Goal: Task Accomplishment & Management: Manage account settings

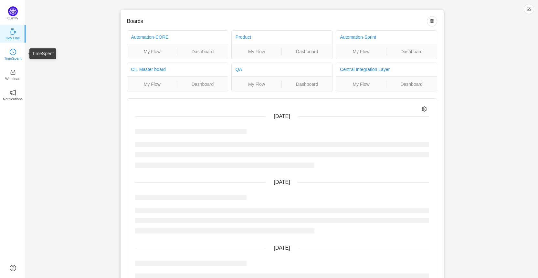
click at [11, 51] on icon "icon: clock-circle" at bounding box center [13, 52] width 6 height 6
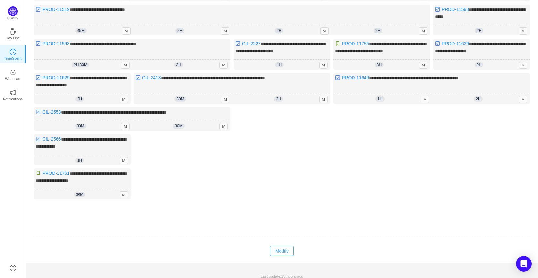
click at [286, 249] on button "Modify" at bounding box center [282, 251] width 24 height 10
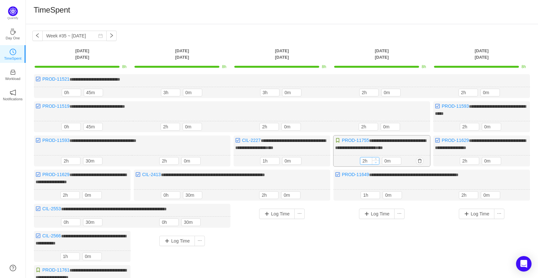
click at [376, 161] on icon "icon: down" at bounding box center [375, 162] width 2 height 2
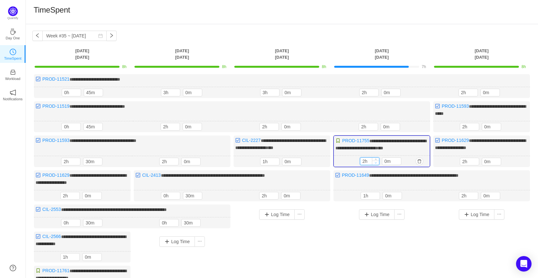
type input "1h"
click at [376, 162] on icon "icon: down" at bounding box center [375, 163] width 2 height 2
click at [420, 159] on button "button" at bounding box center [419, 162] width 8 height 8
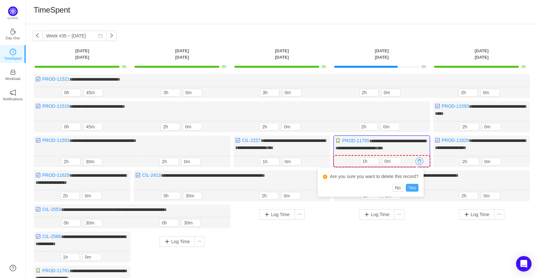
click at [410, 185] on button "Yes" at bounding box center [412, 188] width 13 height 8
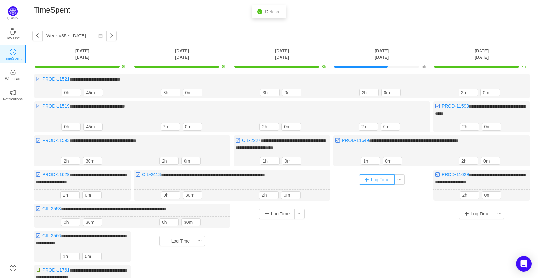
click at [379, 179] on button "Log Time" at bounding box center [377, 180] width 36 height 10
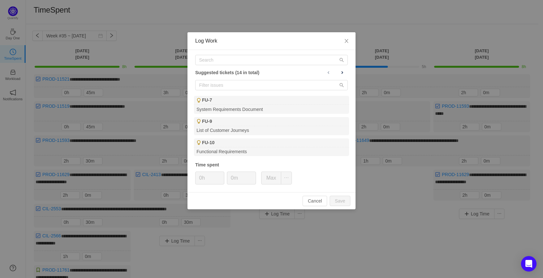
click at [242, 53] on div "Suggested tickets (14 in total) FU-7 System Requirements Document FU-9 List of …" at bounding box center [271, 121] width 168 height 142
click at [242, 60] on input "text" at bounding box center [271, 60] width 152 height 10
paste input "[URL][DOMAIN_NAME]"
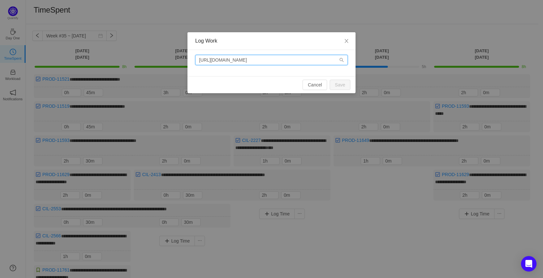
drag, startPoint x: 276, startPoint y: 59, endPoint x: 121, endPoint y: 80, distance: 157.0
click at [121, 80] on div "Log Work [URL][DOMAIN_NAME] Cancel Save" at bounding box center [271, 139] width 543 height 278
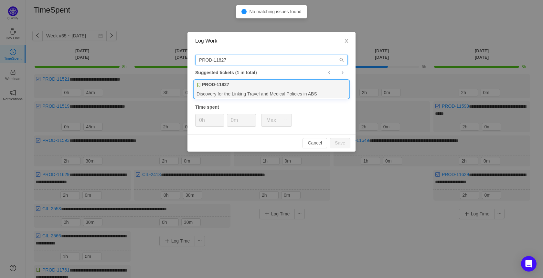
type input "PROD-11827"
click at [277, 83] on div "PROD-11827" at bounding box center [271, 84] width 155 height 9
type input "1h"
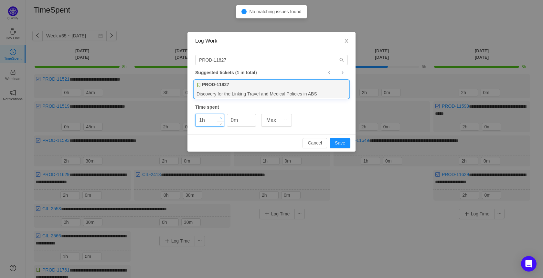
click at [221, 116] on span "Increase Value" at bounding box center [220, 117] width 7 height 7
click at [230, 120] on input "0m" at bounding box center [241, 120] width 28 height 12
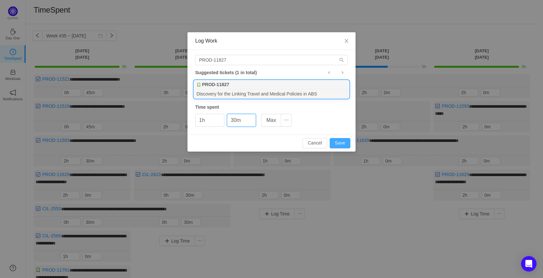
type input "30m"
click at [346, 142] on button "Save" at bounding box center [339, 143] width 21 height 10
type input "0h"
type input "0m"
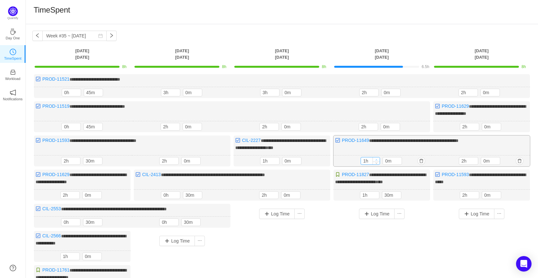
type input "2h"
click at [374, 158] on span "Increase Value" at bounding box center [376, 160] width 7 height 4
click at [384, 160] on input "0m" at bounding box center [392, 160] width 19 height 7
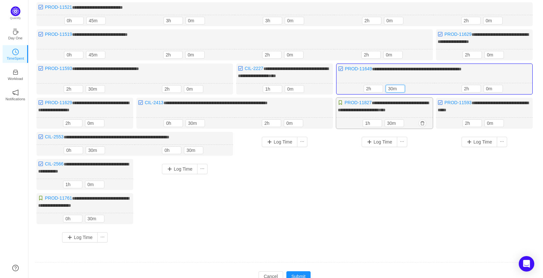
scroll to position [99, 0]
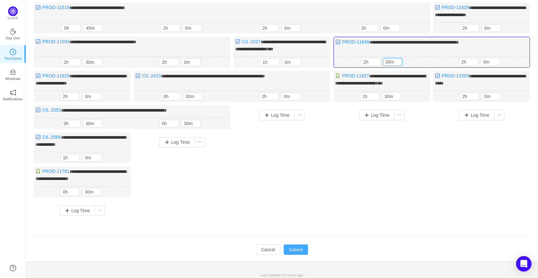
type input "30m"
click at [299, 245] on button "Submit" at bounding box center [296, 250] width 25 height 10
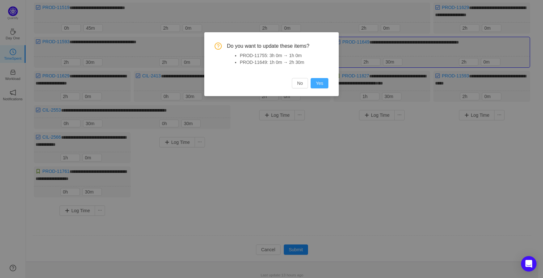
click at [323, 83] on button "Yes" at bounding box center [319, 83] width 18 height 10
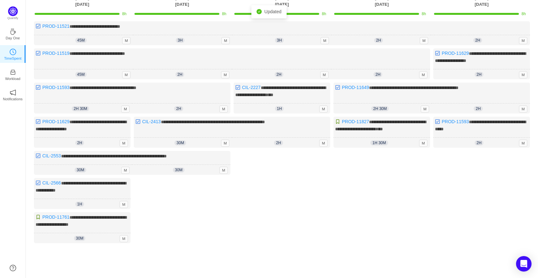
scroll to position [0, 0]
